Goal: Download file/media

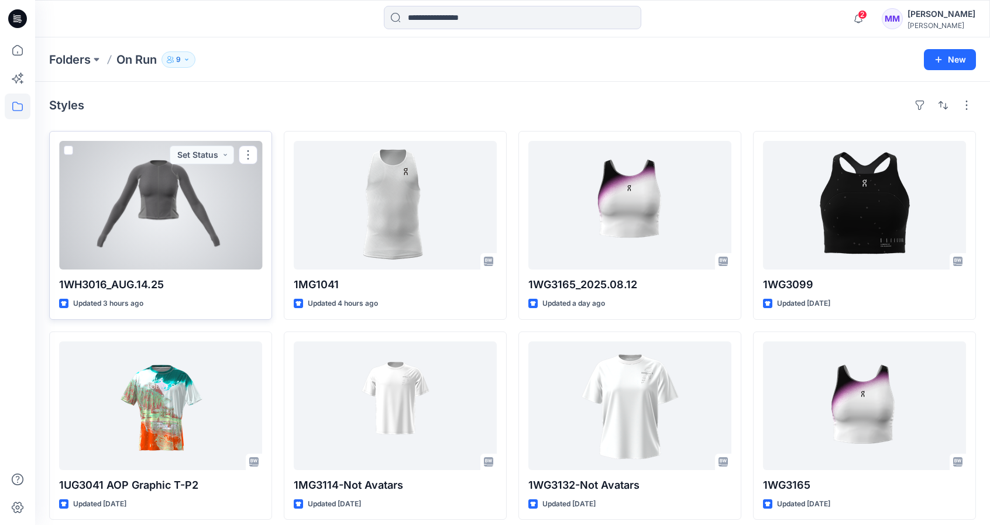
click at [173, 232] on div at bounding box center [160, 205] width 203 height 129
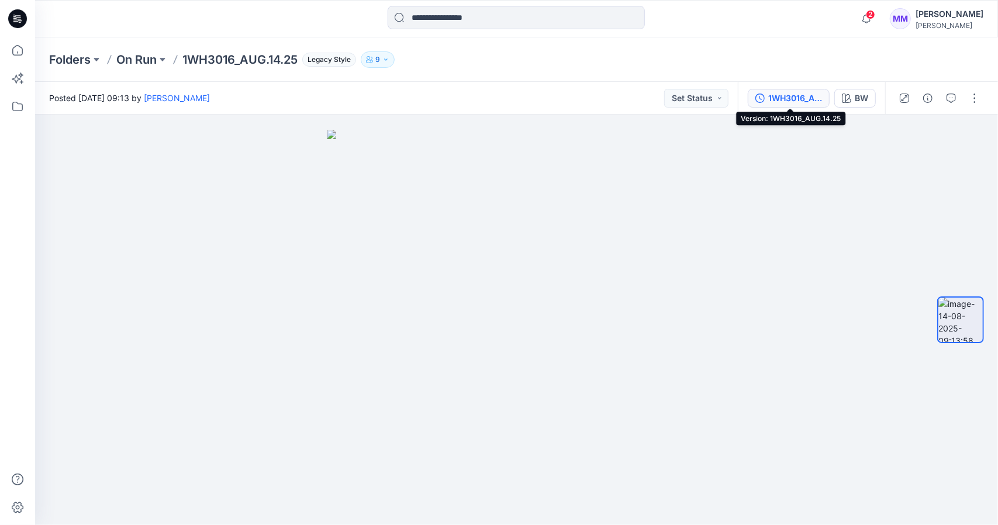
click at [816, 104] on div "1WH3016_AUG.14.25" at bounding box center [796, 98] width 54 height 13
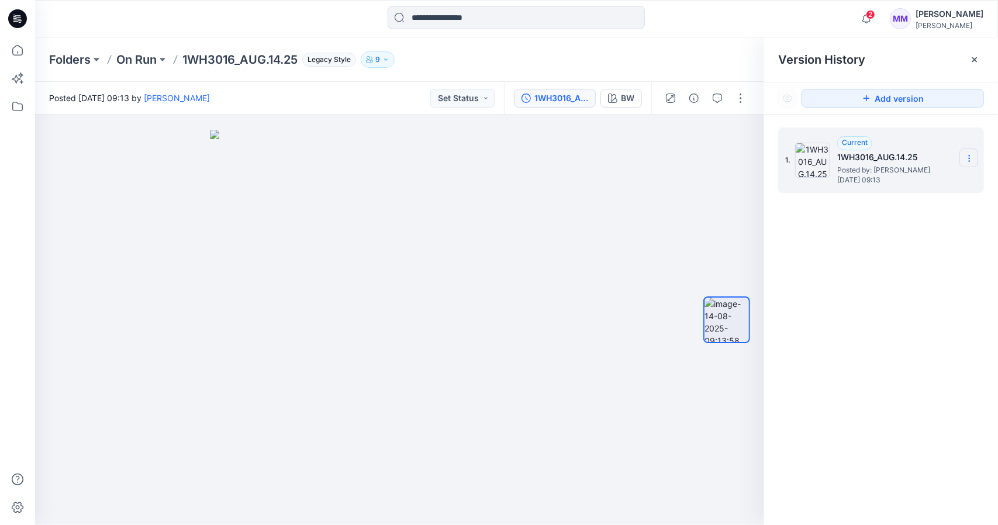
click at [972, 161] on icon at bounding box center [969, 158] width 9 height 9
click at [916, 266] on div "1. Current 1WH3016_AUG.14.25 Posted by: [PERSON_NAME] [DATE] 09:13 Duplicate Ve…" at bounding box center [881, 329] width 234 height 428
click at [967, 58] on div at bounding box center [975, 59] width 19 height 19
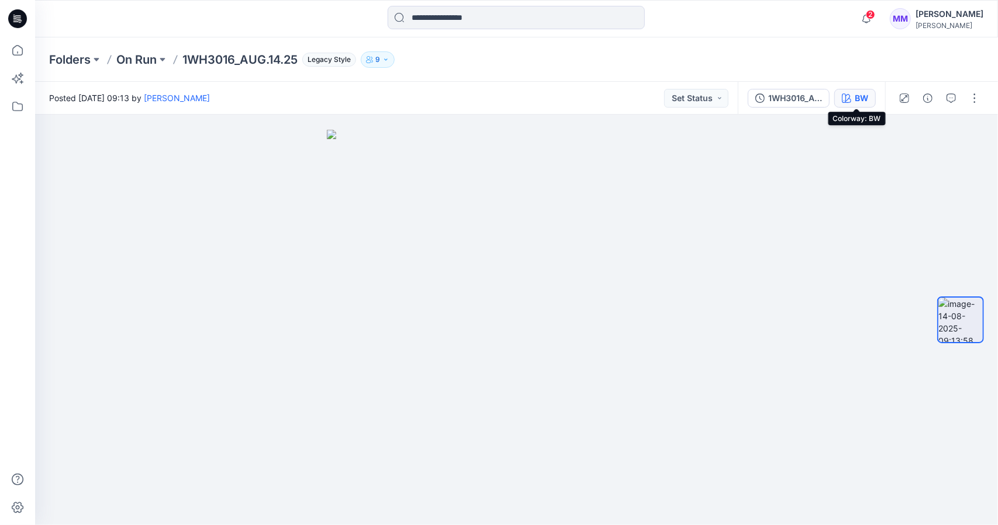
click at [852, 101] on icon "button" at bounding box center [846, 98] width 9 height 9
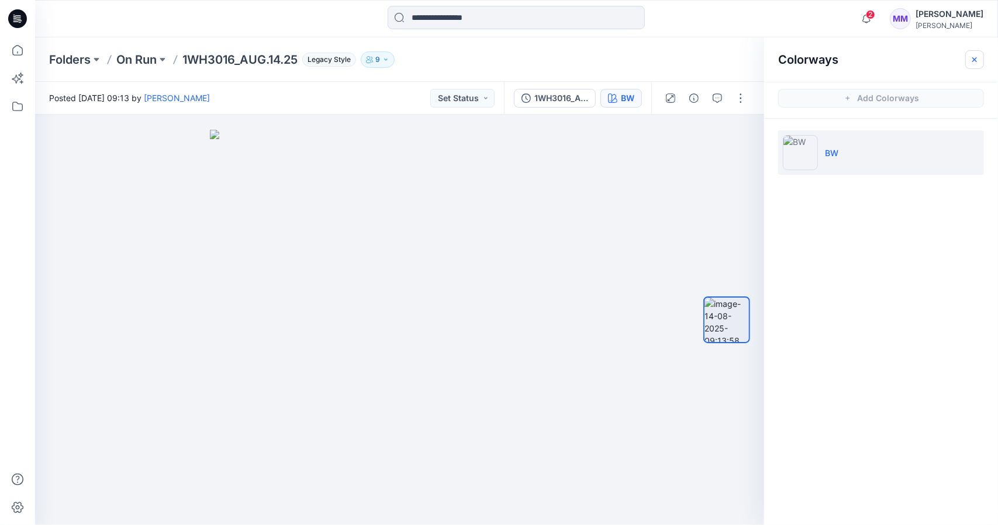
click at [968, 60] on button "button" at bounding box center [975, 59] width 19 height 19
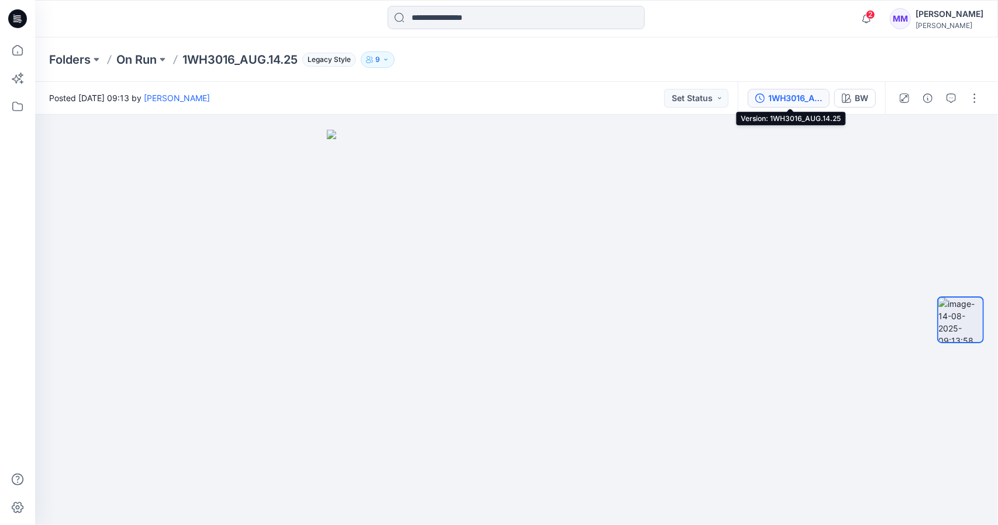
click at [783, 95] on div "1WH3016_AUG.14.25" at bounding box center [796, 98] width 54 height 13
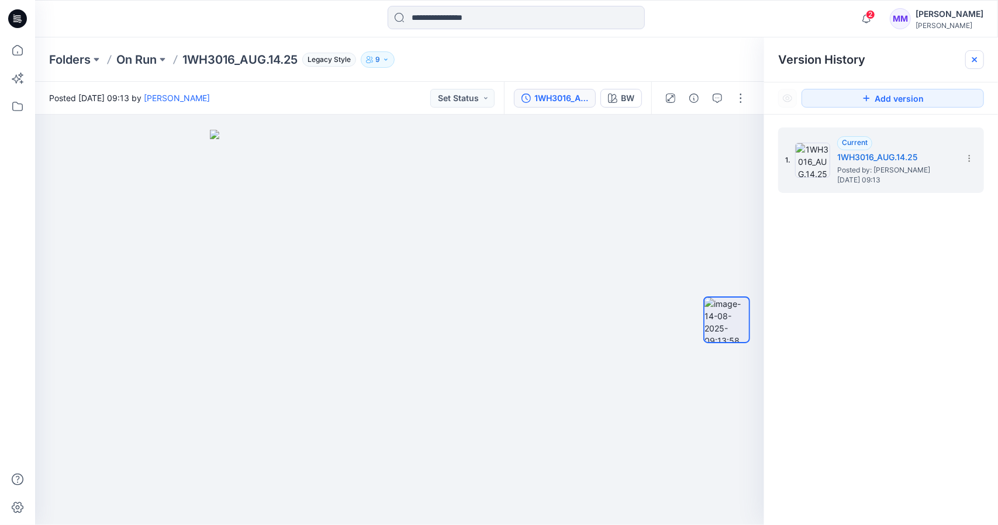
click at [967, 58] on div at bounding box center [975, 59] width 19 height 19
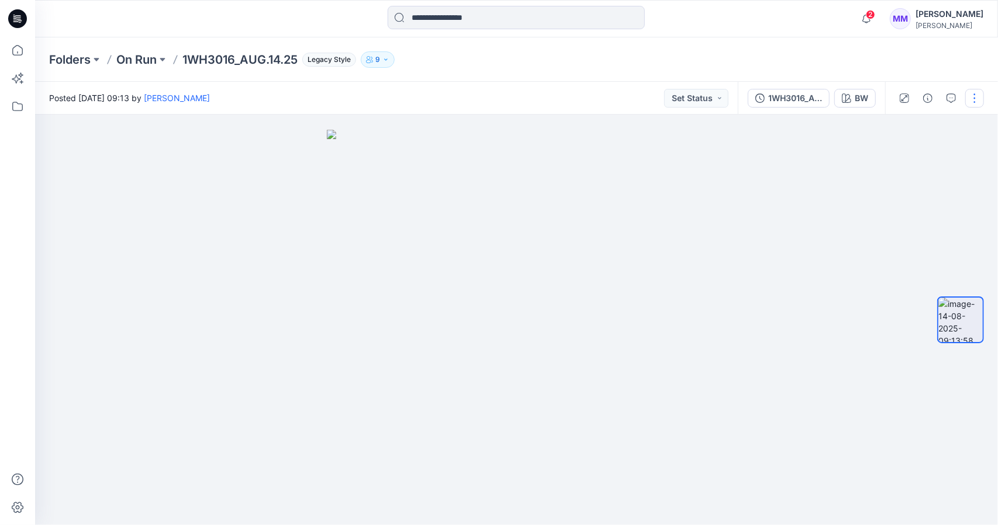
click at [970, 97] on button "button" at bounding box center [975, 98] width 19 height 19
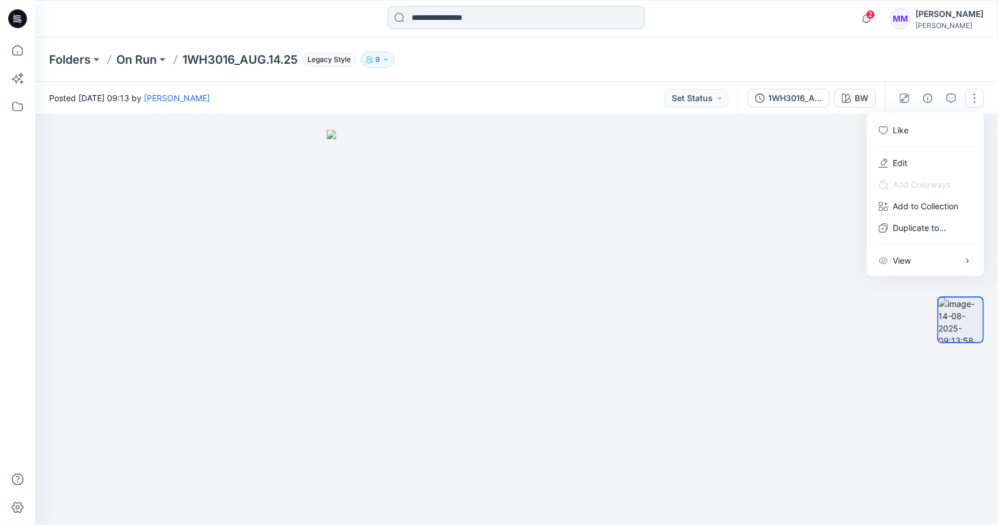
click at [810, 59] on div "Folders On Run 1WH3016_AUG.14.25 Legacy Style 9" at bounding box center [471, 59] width 844 height 16
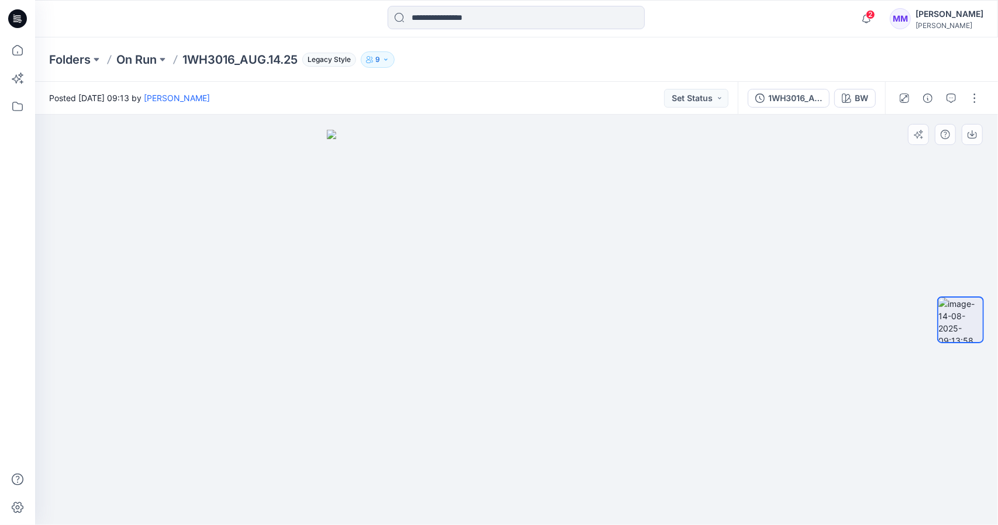
drag, startPoint x: 539, startPoint y: 300, endPoint x: 463, endPoint y: 313, distance: 77.1
click at [463, 313] on img at bounding box center [517, 327] width 380 height 395
click at [868, 19] on icon "button" at bounding box center [867, 18] width 22 height 23
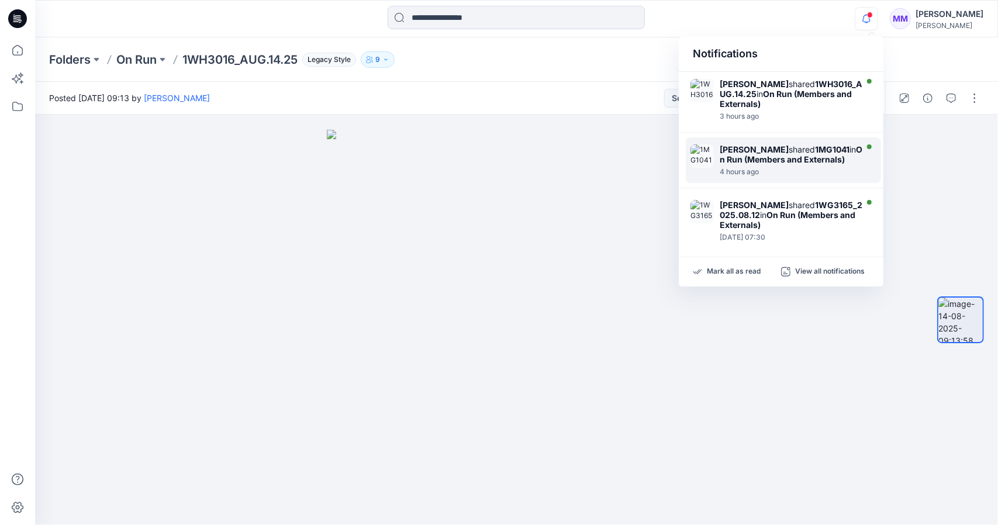
click at [761, 157] on strong "On Run (Members and Externals)" at bounding box center [791, 154] width 143 height 20
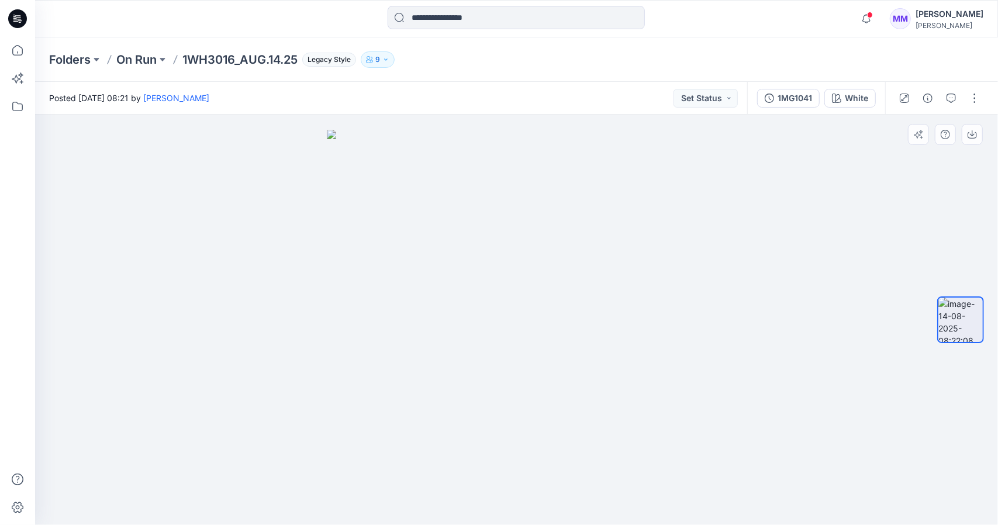
drag, startPoint x: 583, startPoint y: 304, endPoint x: 535, endPoint y: 304, distance: 48.0
drag, startPoint x: 568, startPoint y: 303, endPoint x: 411, endPoint y: 298, distance: 157.4
click at [412, 298] on img at bounding box center [517, 327] width 380 height 395
click at [788, 101] on div "1MG1041" at bounding box center [795, 98] width 35 height 13
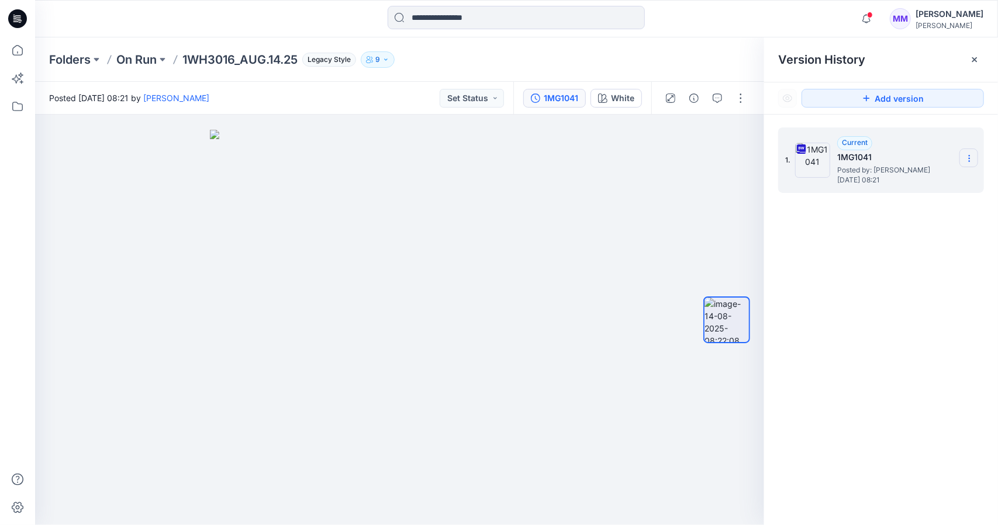
click at [971, 157] on icon at bounding box center [969, 158] width 9 height 9
click at [918, 184] on span "Download Source BW File" at bounding box center [911, 181] width 98 height 14
